Goal: Transaction & Acquisition: Purchase product/service

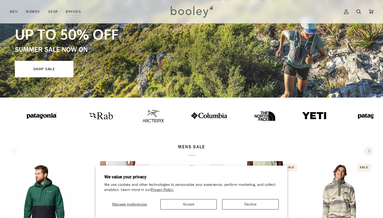
scroll to position [77, 0]
click at [202, 202] on button "Accept" at bounding box center [188, 204] width 57 height 10
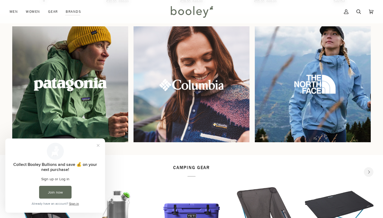
scroll to position [457, 0]
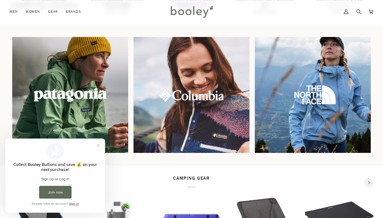
click at [105, 90] on img at bounding box center [70, 94] width 125 height 125
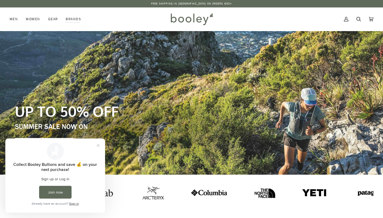
scroll to position [0, 0]
click at [96, 146] on button "Close prompt" at bounding box center [98, 146] width 10 height 10
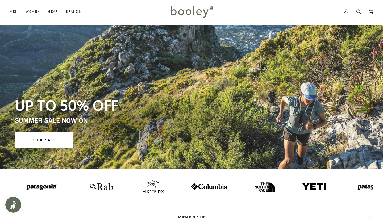
scroll to position [9, 0]
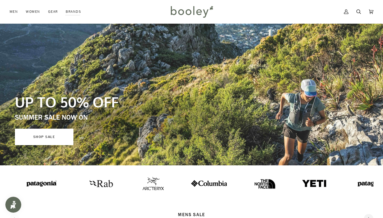
click at [66, 138] on link "SHOP SALE" at bounding box center [44, 137] width 59 height 16
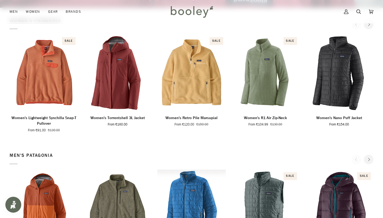
scroll to position [152, 0]
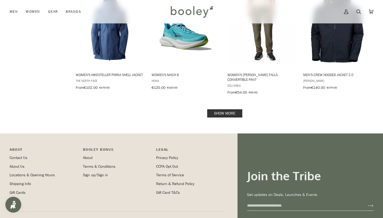
scroll to position [670, 0]
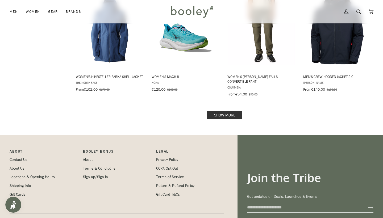
click at [235, 111] on link "Show more" at bounding box center [224, 115] width 35 height 8
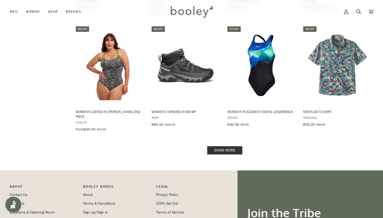
scroll to position [1216, 0]
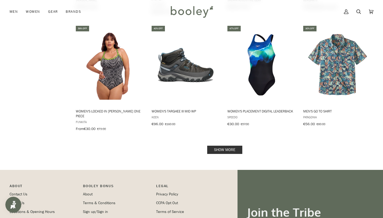
click at [231, 146] on link "Show more" at bounding box center [224, 150] width 35 height 8
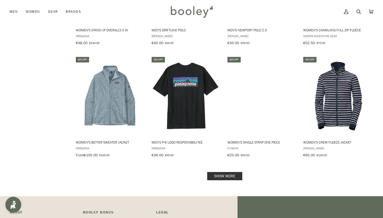
scroll to position [1775, 0]
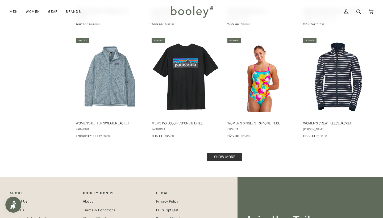
click at [227, 153] on link "Show more" at bounding box center [224, 157] width 35 height 8
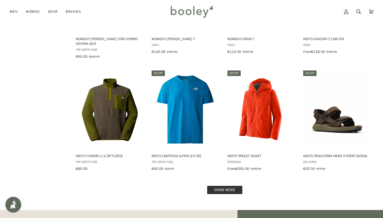
scroll to position [2322, 0]
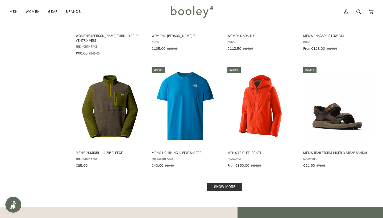
click at [230, 183] on link "Show more" at bounding box center [224, 187] width 35 height 8
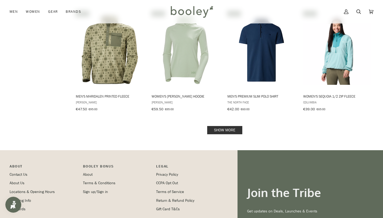
scroll to position [2965, 0]
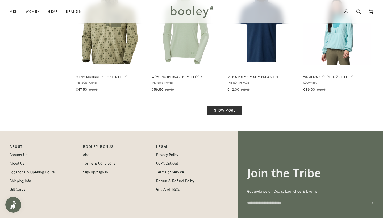
click at [231, 106] on link "Show more" at bounding box center [224, 110] width 35 height 8
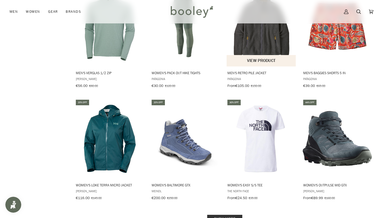
scroll to position [3423, 0]
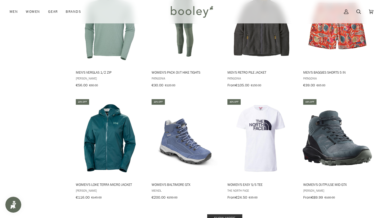
click at [233, 214] on link "Show more" at bounding box center [224, 218] width 35 height 8
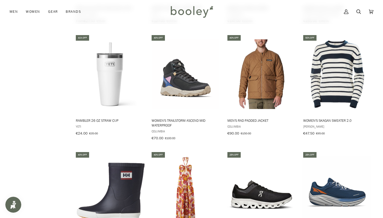
scroll to position [3946, 0]
